Goal: Task Accomplishment & Management: Complete application form

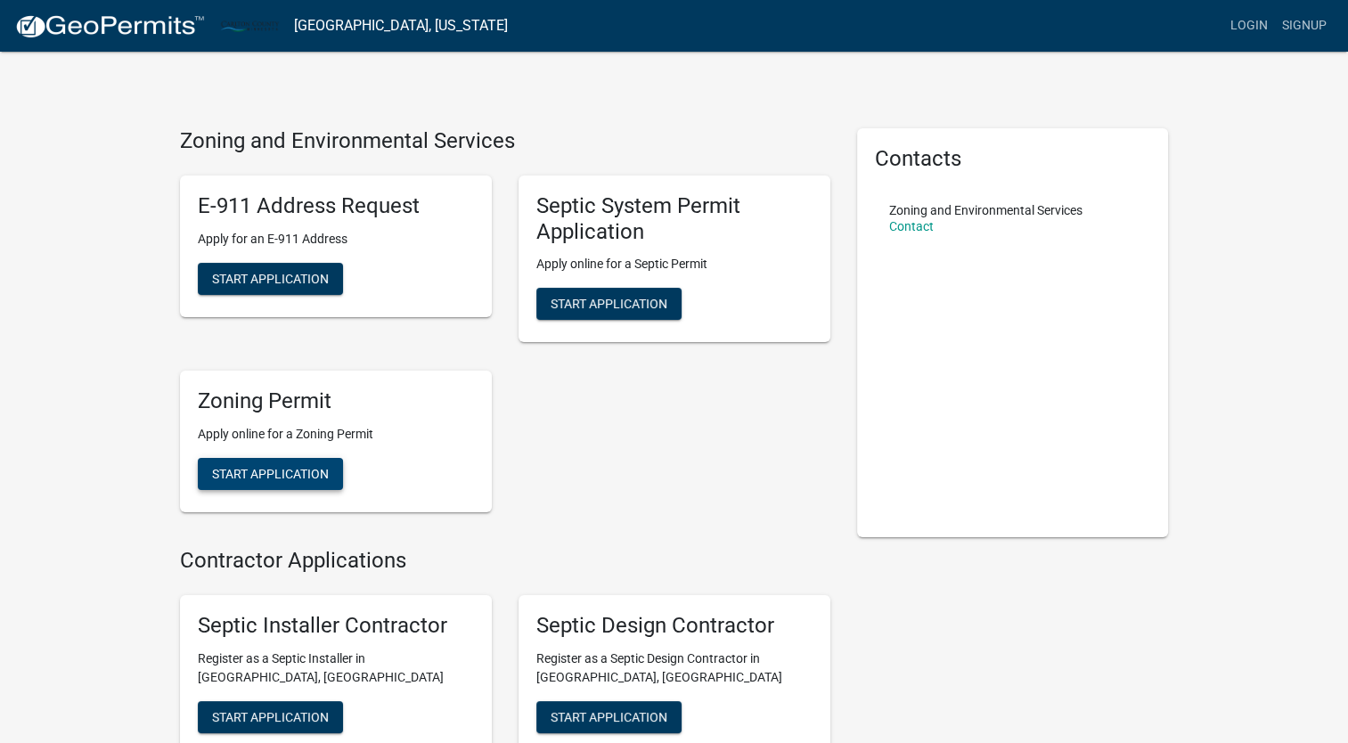
click at [301, 478] on span "Start Application" at bounding box center [270, 474] width 117 height 14
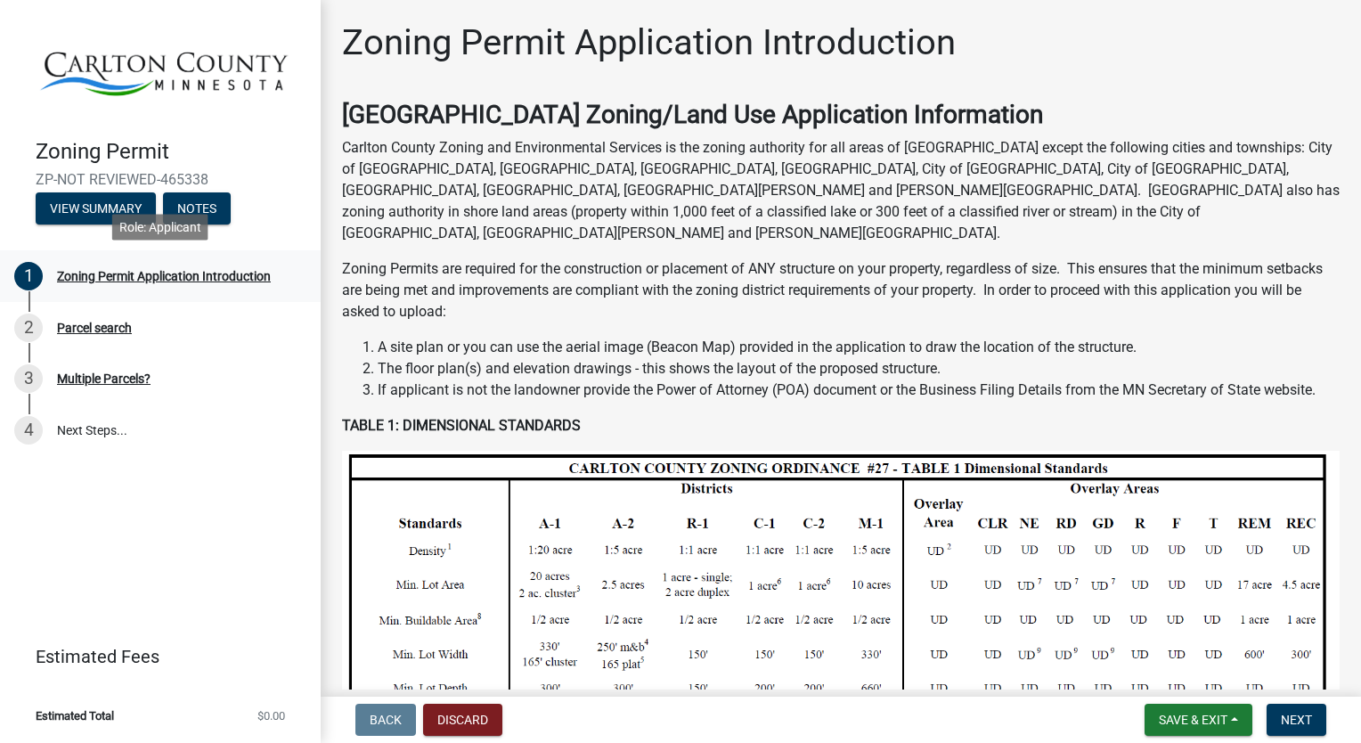
click at [141, 279] on div "Zoning Permit Application Introduction" at bounding box center [164, 276] width 214 height 12
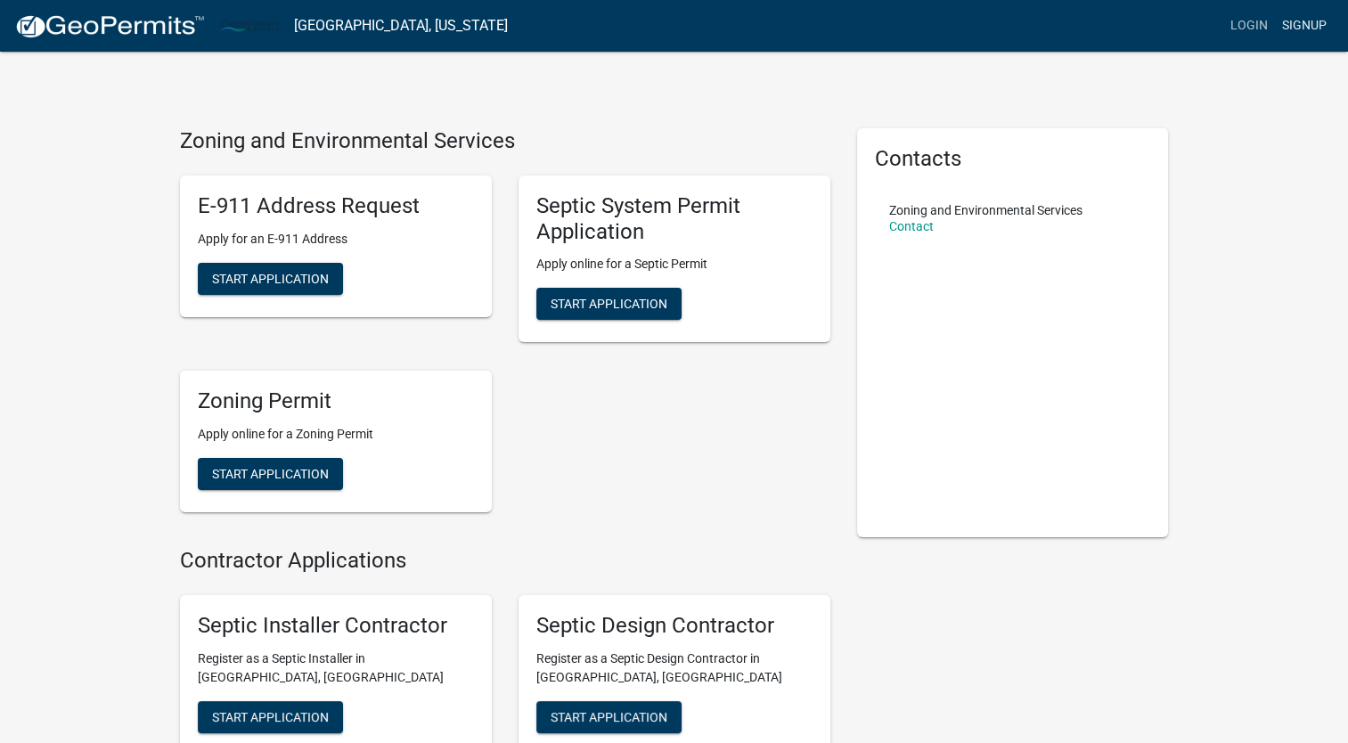
click at [1305, 30] on link "Signup" at bounding box center [1304, 26] width 59 height 34
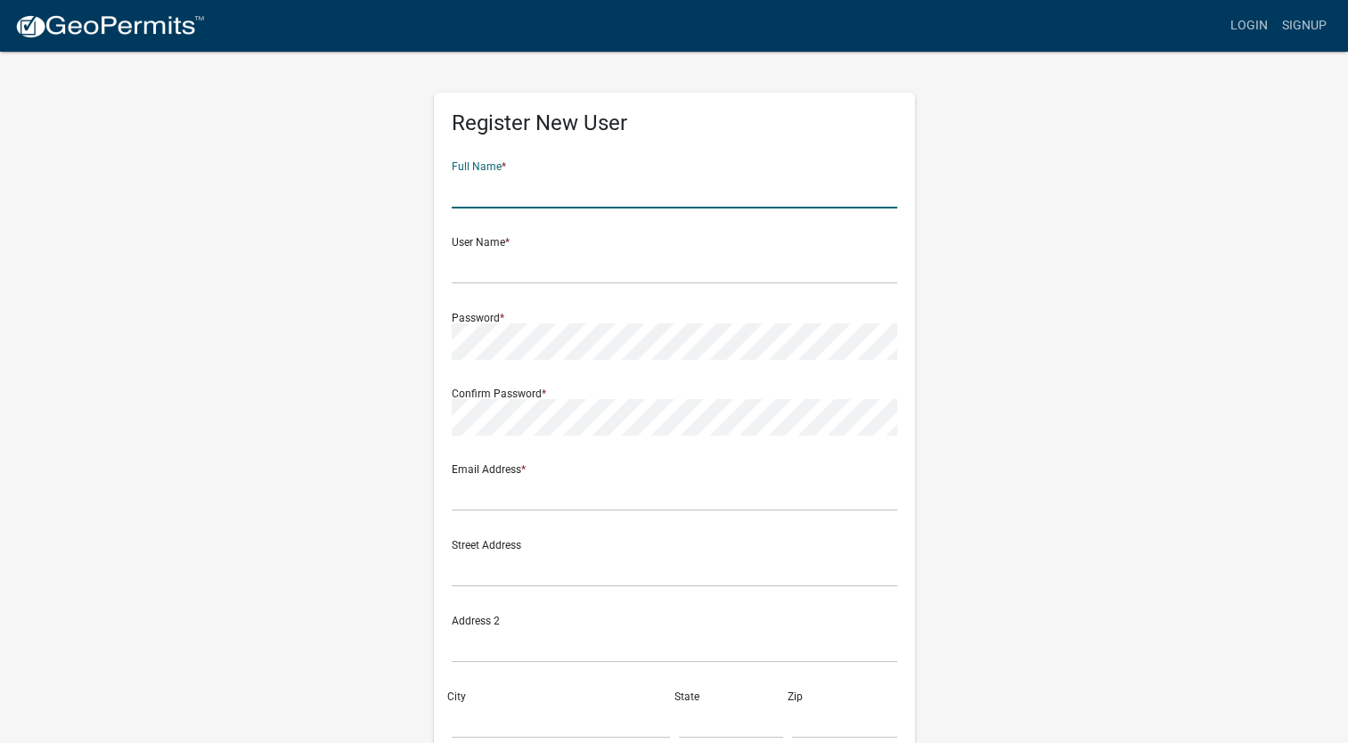
click at [713, 205] on input "text" at bounding box center [674, 190] width 445 height 37
type input "[PERSON_NAME]"
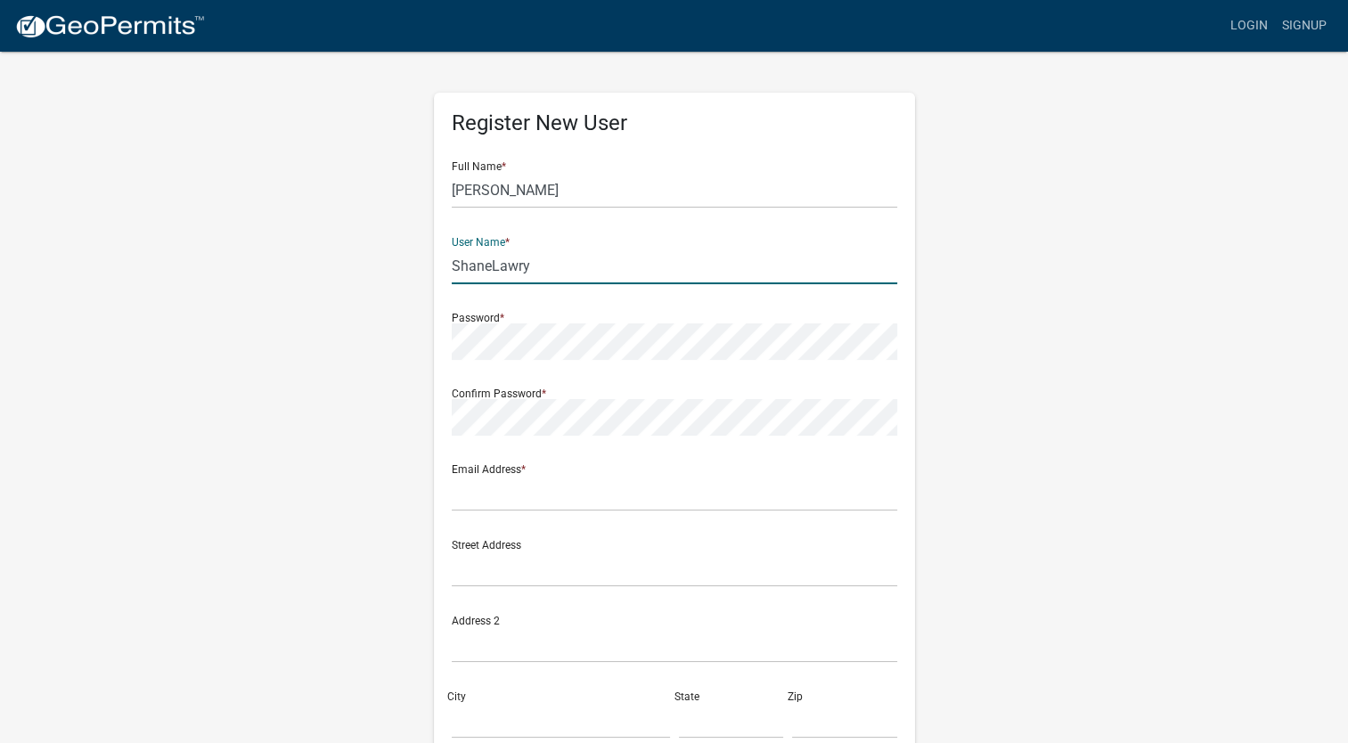
type input "ShaneLawry"
click at [657, 494] on input "text" at bounding box center [674, 493] width 445 height 37
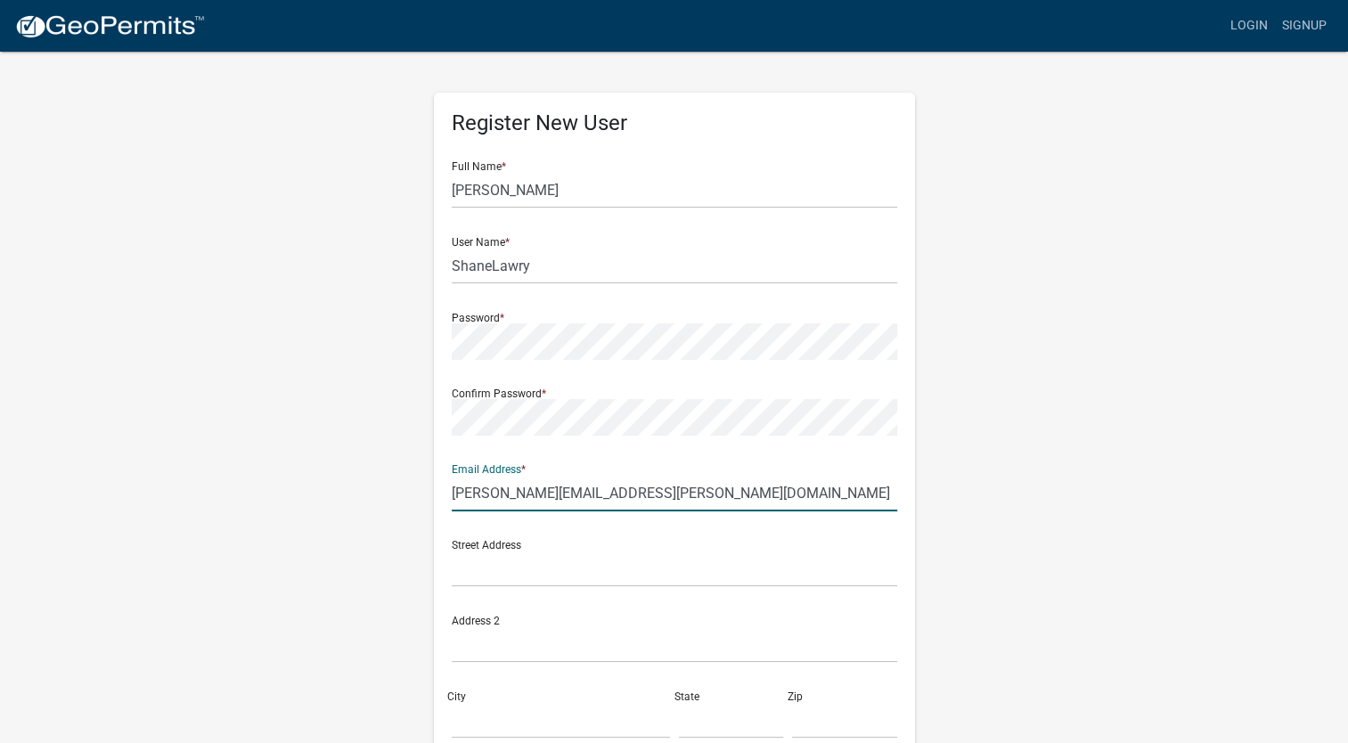
type input "[PERSON_NAME][EMAIL_ADDRESS][PERSON_NAME][DOMAIN_NAME]"
click at [831, 536] on div "Street Address" at bounding box center [674, 556] width 445 height 61
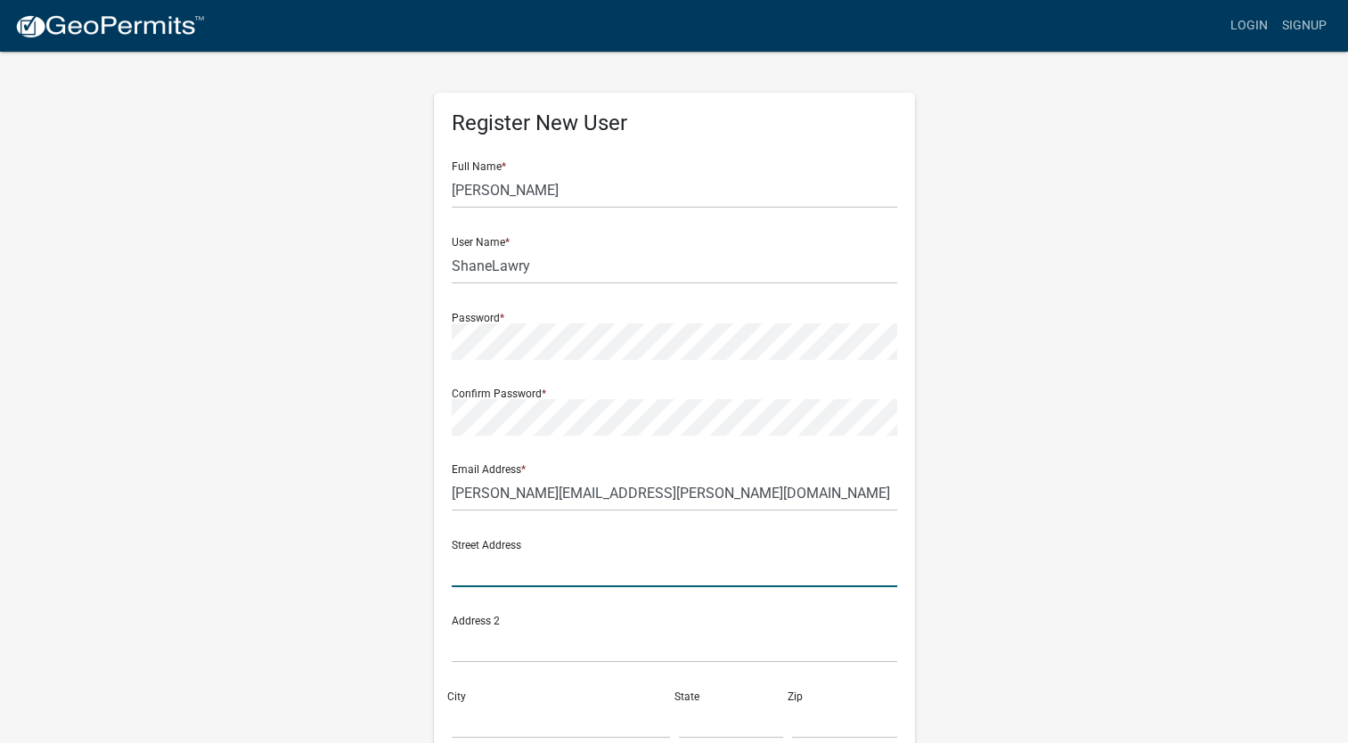
click at [627, 566] on input "text" at bounding box center [674, 569] width 445 height 37
type input "[STREET_ADDRESS]"
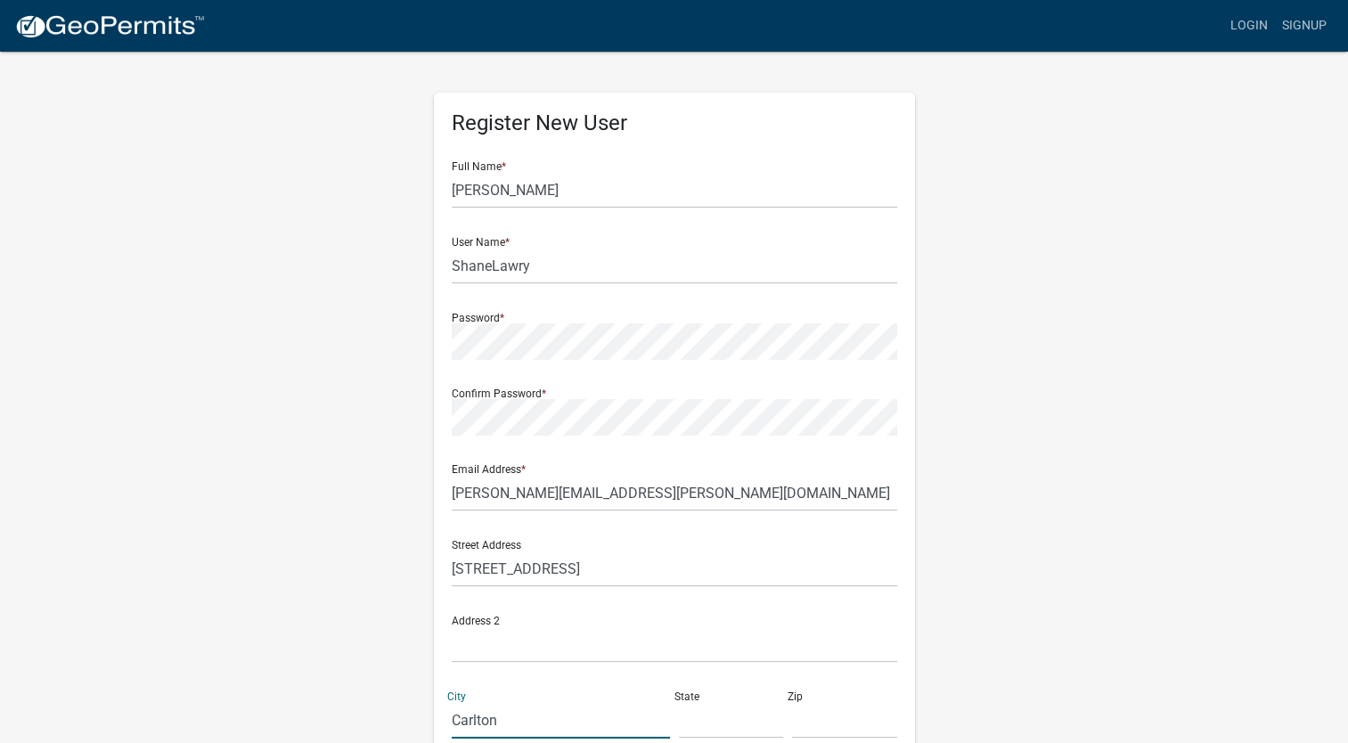
type input "Carlton"
type input "MN"
type input "55718"
click at [805, 390] on div "Confirm Password *" at bounding box center [674, 404] width 445 height 61
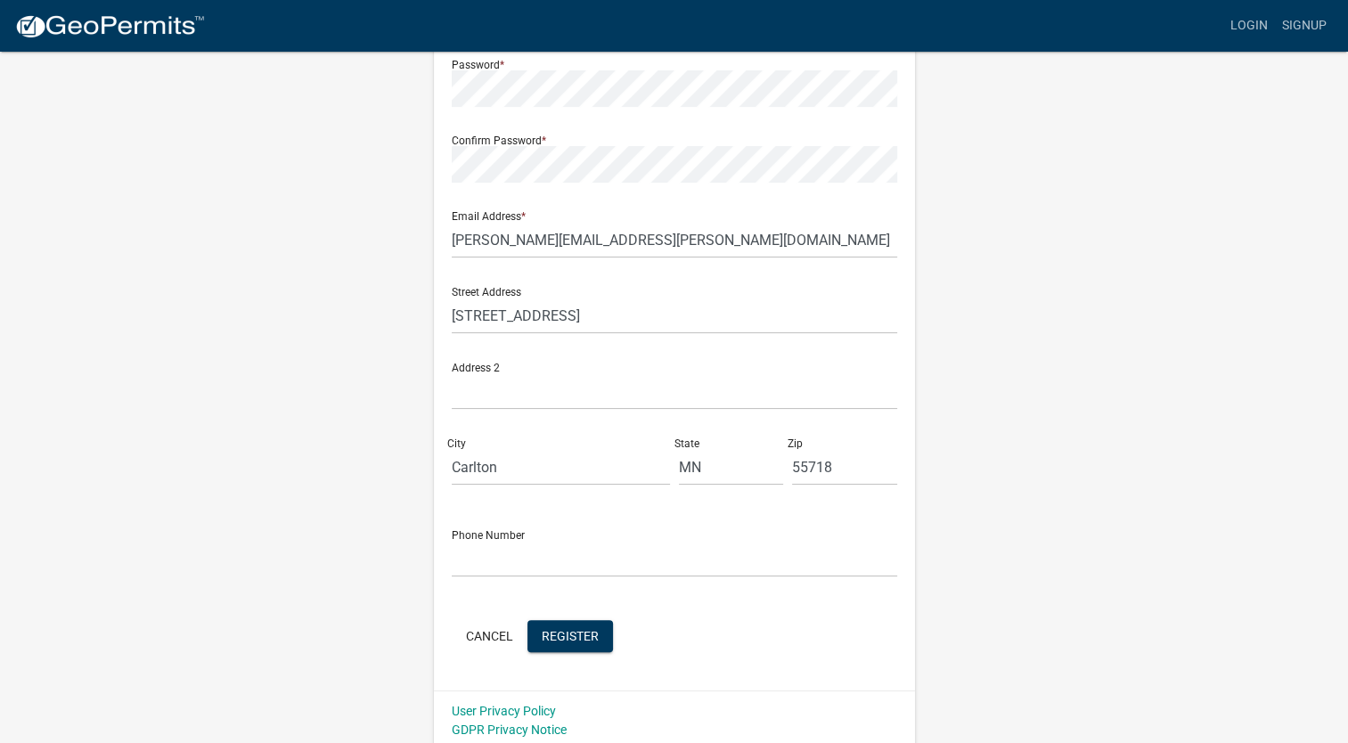
scroll to position [259, 0]
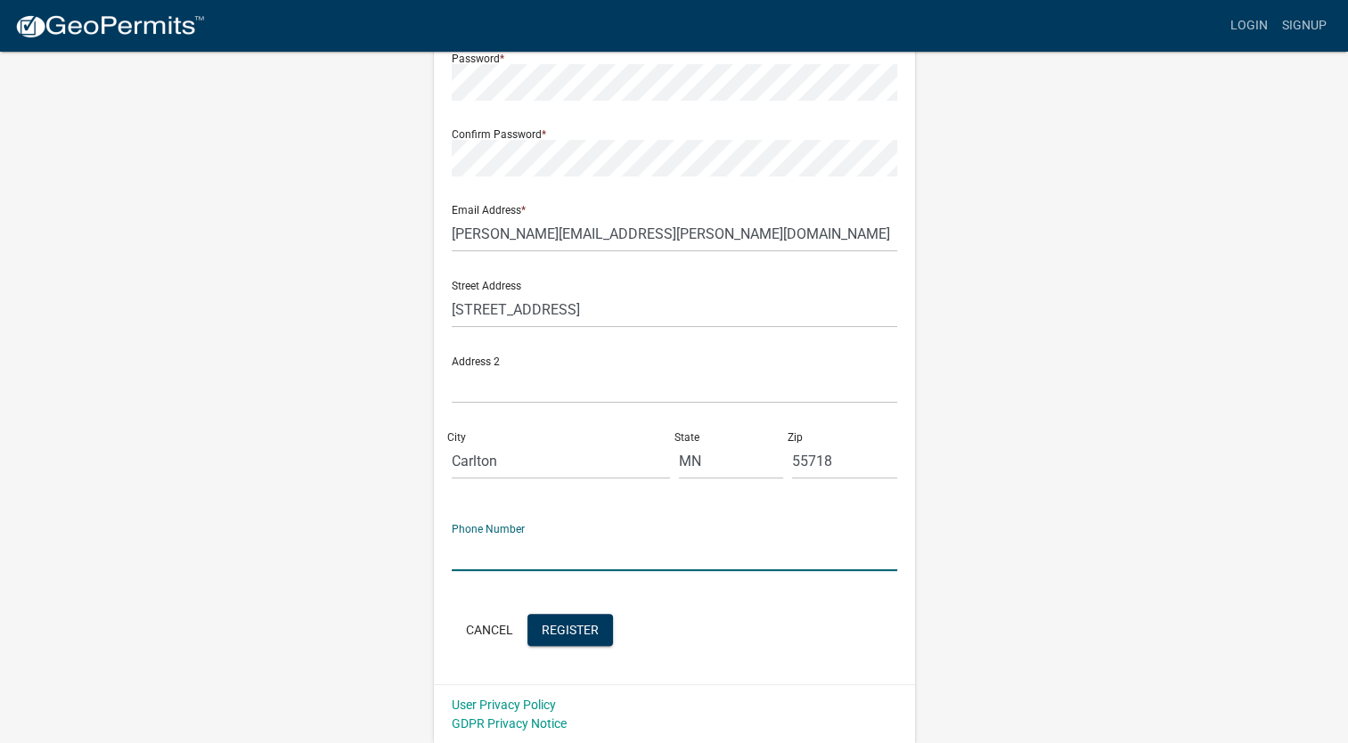
click at [658, 545] on input "text" at bounding box center [674, 553] width 445 height 37
type input "[PHONE_NUMBER]"
click at [592, 627] on span "Register" at bounding box center [570, 629] width 57 height 14
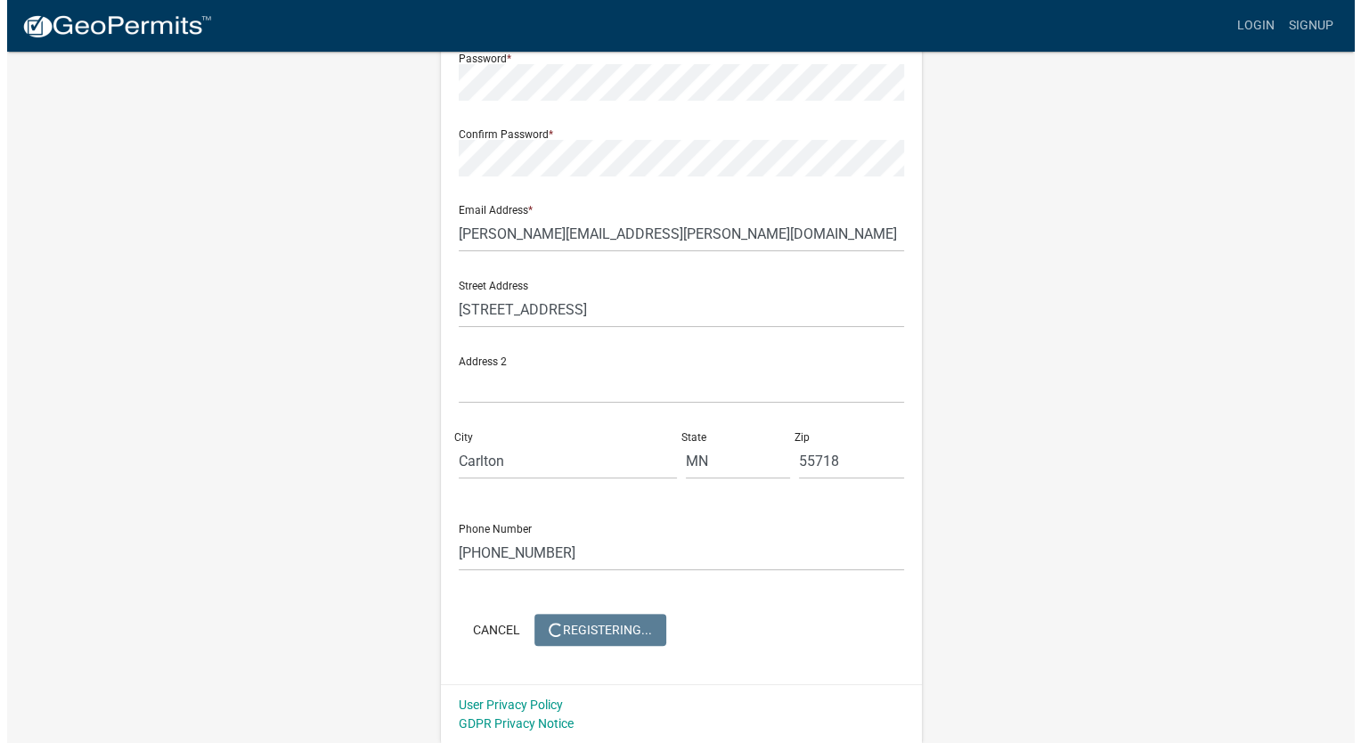
scroll to position [0, 0]
